Goal: Information Seeking & Learning: Learn about a topic

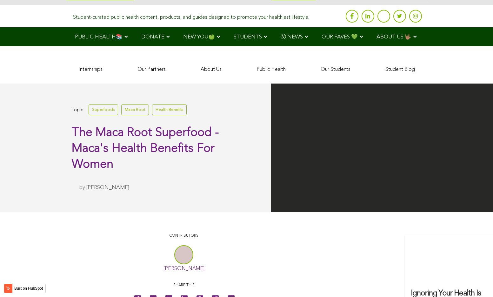
scroll to position [1553, 0]
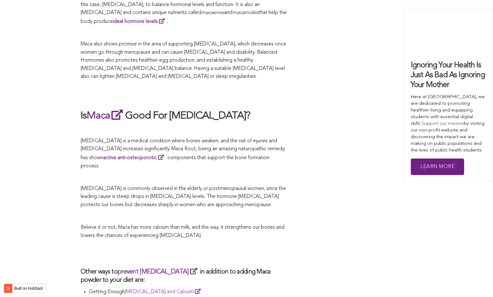
click at [275, 148] on span "[MEDICAL_DATA] is a medical condition where bones weaken, and the risk of injur…" at bounding box center [183, 154] width 205 height 30
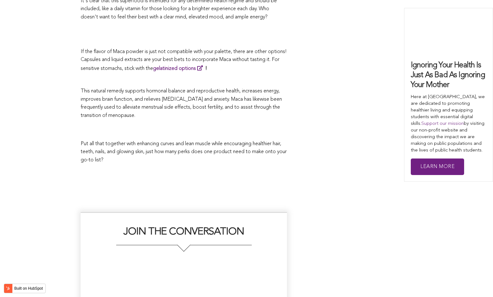
scroll to position [1687, 0]
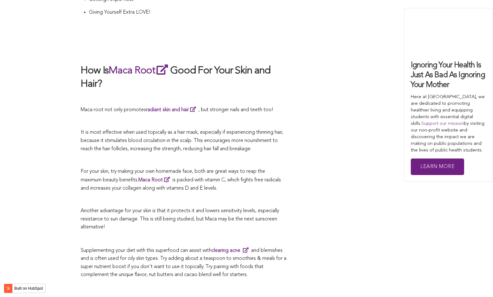
scroll to position [1152, 0]
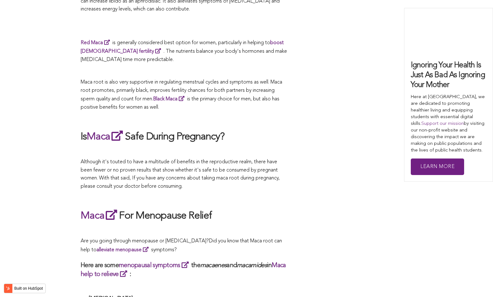
click at [262, 148] on span "What Are The Health Benefits of Maca For Women ? Hi [DEMOGRAPHIC_DATA], have yo…" at bounding box center [184, 278] width 207 height 2163
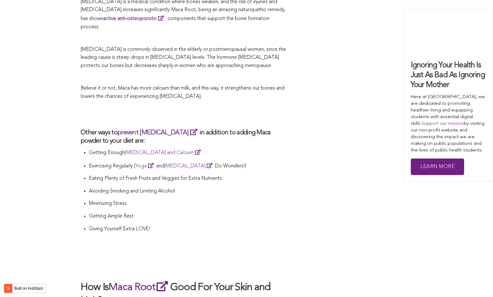
scroll to position [1507, 0]
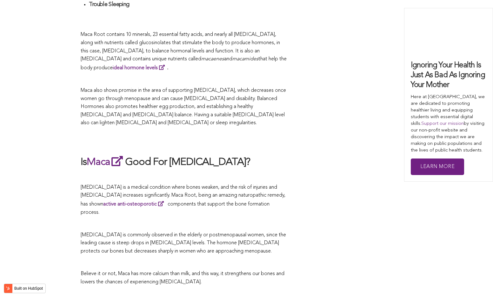
click at [275, 233] on span "[MEDICAL_DATA] is commonly observed in the elderly or postmenopausal women, sin…" at bounding box center [184, 243] width 206 height 21
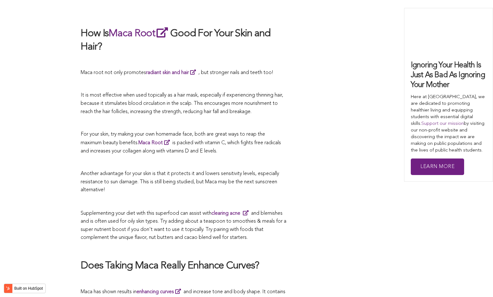
click at [170, 170] on p "Another advantage for your skin is that it protects it and lowers sensitivity l…" at bounding box center [184, 182] width 207 height 24
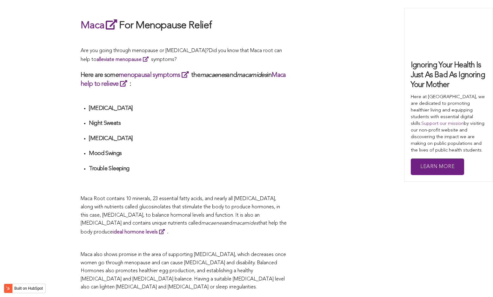
scroll to position [1093, 0]
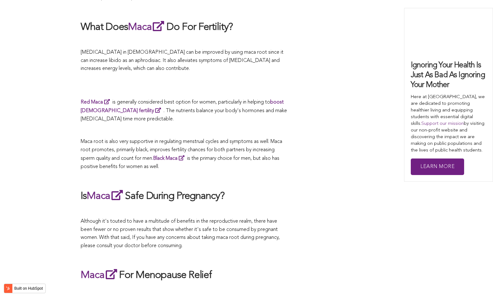
click at [235, 148] on p "Maca root is also very supportive in regulating menstrual cycles and symptoms a…" at bounding box center [184, 154] width 207 height 33
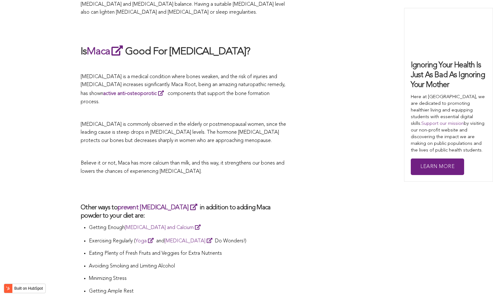
click at [270, 160] on p "Believe it or not, Maca has more calcium than milk, and this way, it strengthen…" at bounding box center [184, 168] width 207 height 16
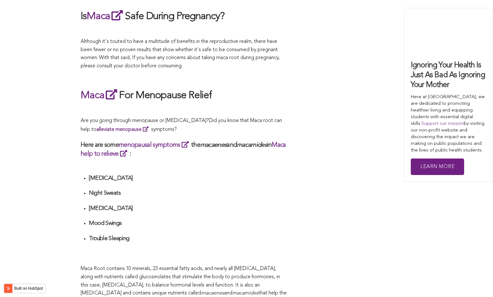
click at [274, 148] on div "What Are The Health Benefits of Maca For Women ? Hi [DEMOGRAPHIC_DATA], have yo…" at bounding box center [184, 158] width 207 height 2163
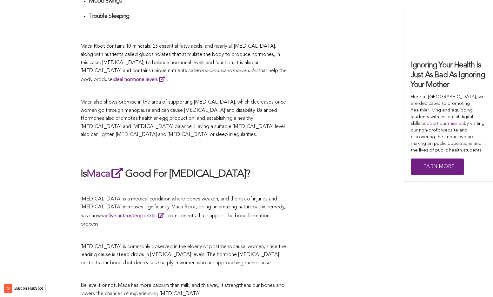
scroll to position [1895, 0]
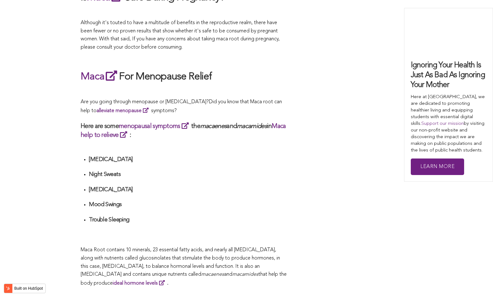
scroll to position [1228, 0]
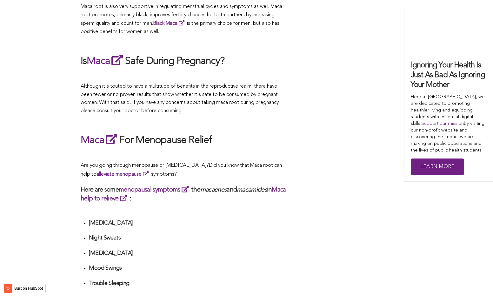
click at [247, 265] on li "Mood Swings" at bounding box center [188, 271] width 198 height 12
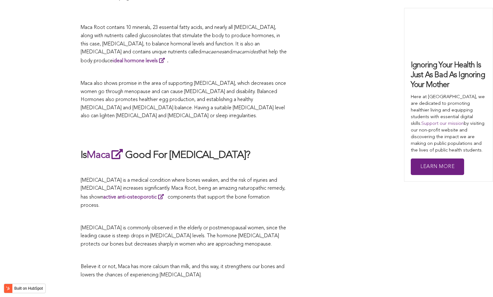
scroll to position [1888, 0]
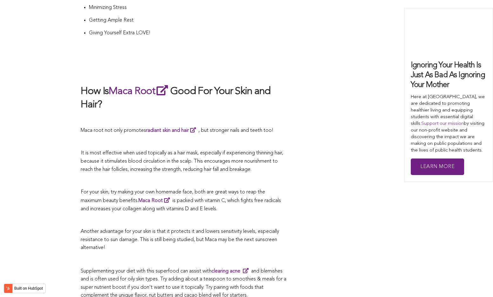
click at [187, 151] on span "It is most effective when used topically as a hair mask, especially if experien…" at bounding box center [182, 161] width 203 height 21
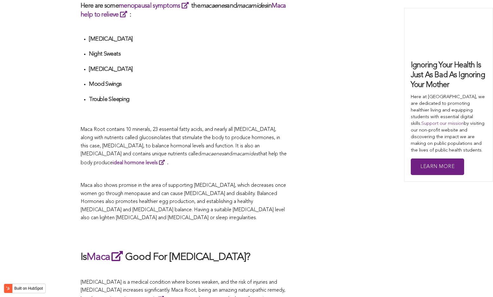
scroll to position [1380, 0]
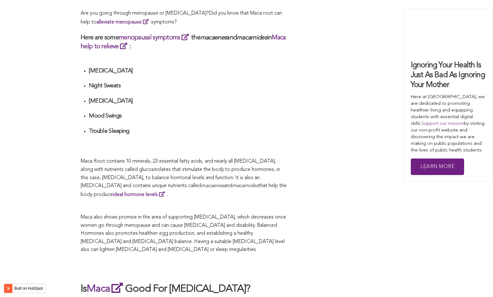
click at [310, 100] on div "CONTRIBUTORS [PERSON_NAME] Share this What Are The Health Benefits of Maca For …" at bounding box center [247, 8] width 332 height 2247
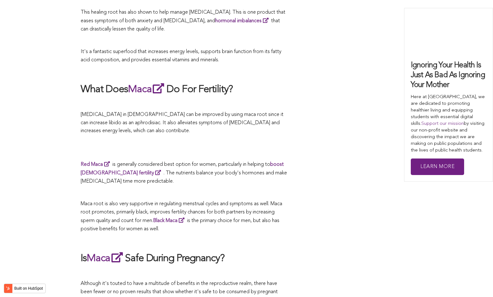
scroll to position [999, 0]
